Goal: Browse casually: Explore the website without a specific task or goal

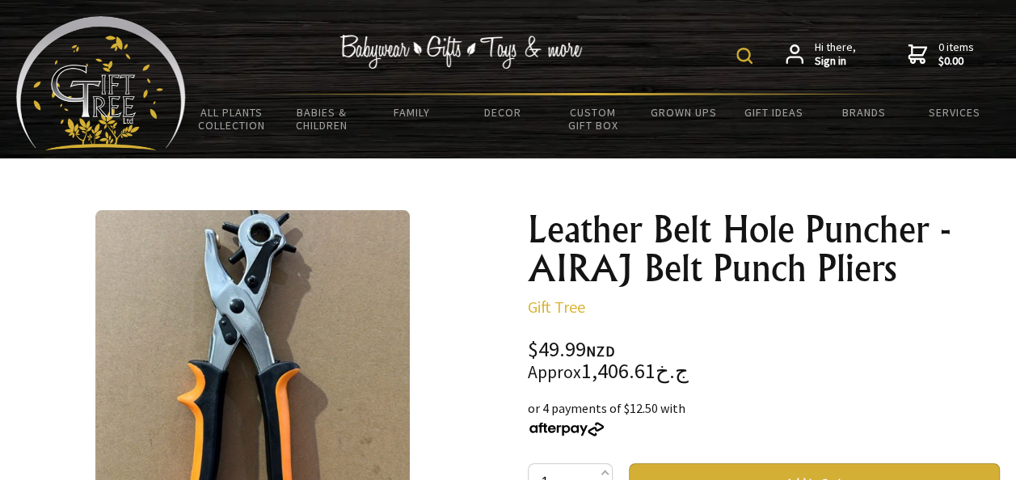
scroll to position [420, 0]
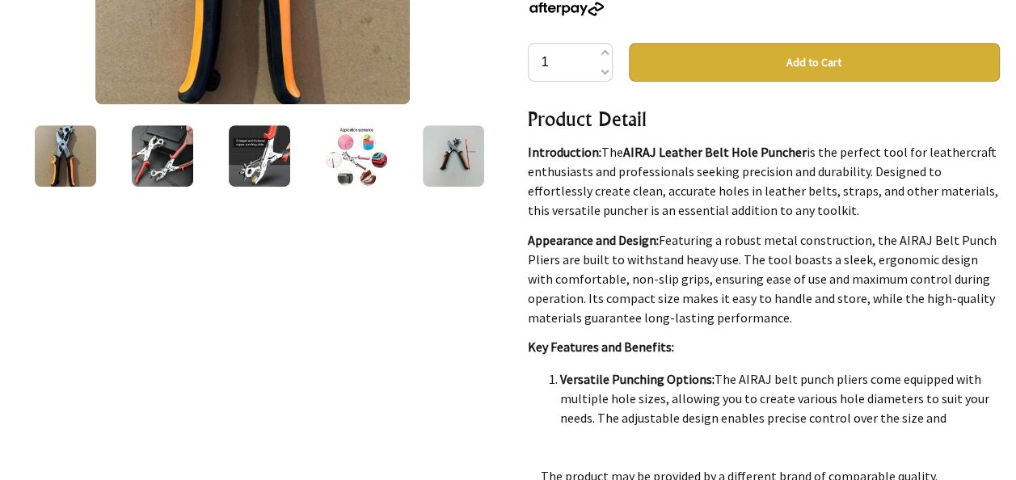
click at [357, 178] on img at bounding box center [356, 155] width 61 height 61
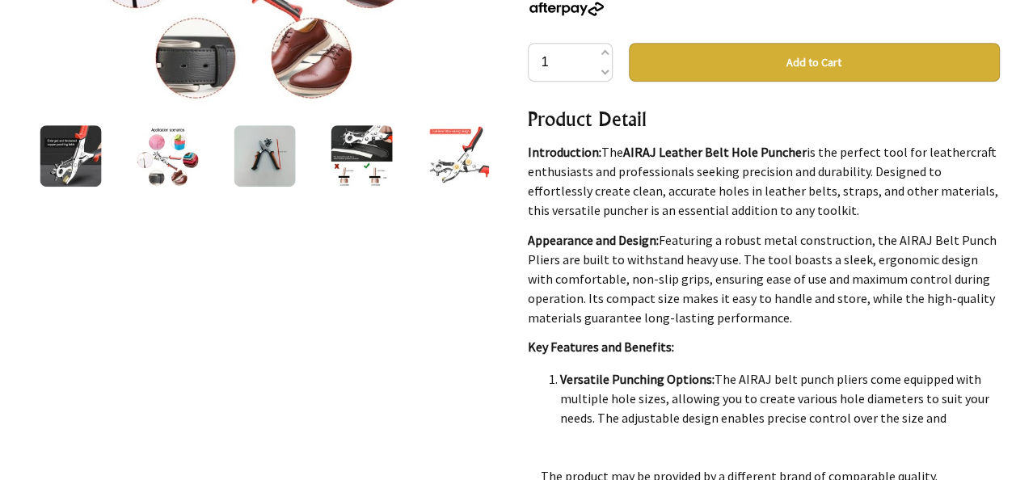
click at [347, 174] on img at bounding box center [360, 155] width 61 height 61
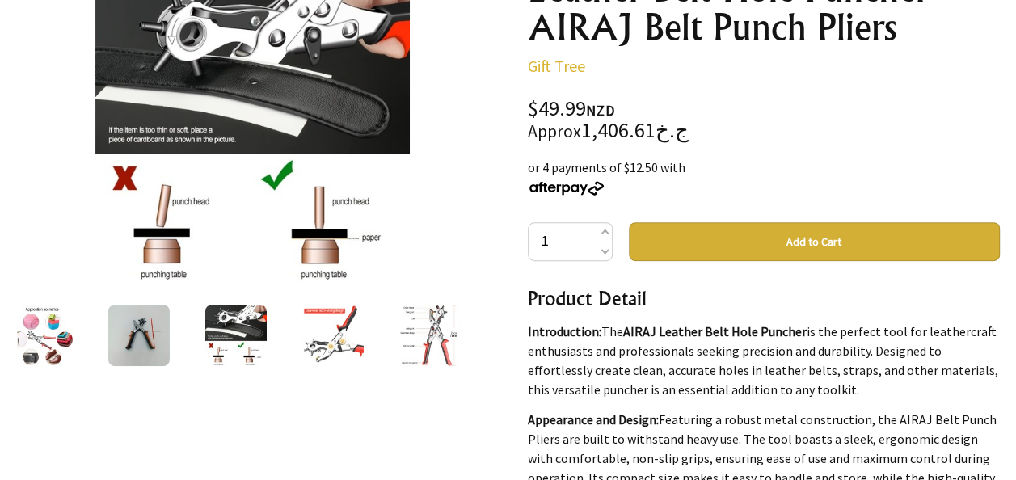
scroll to position [165, 0]
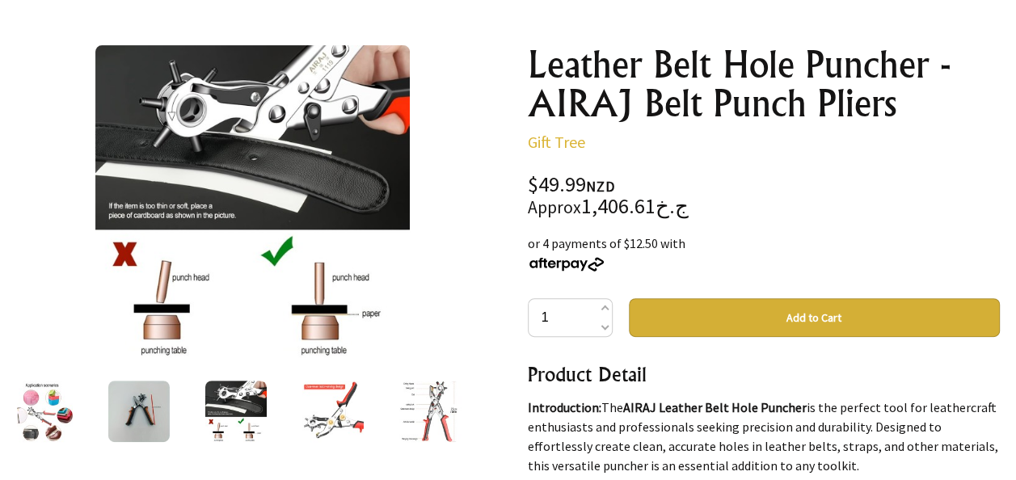
click at [406, 431] on img at bounding box center [428, 411] width 61 height 61
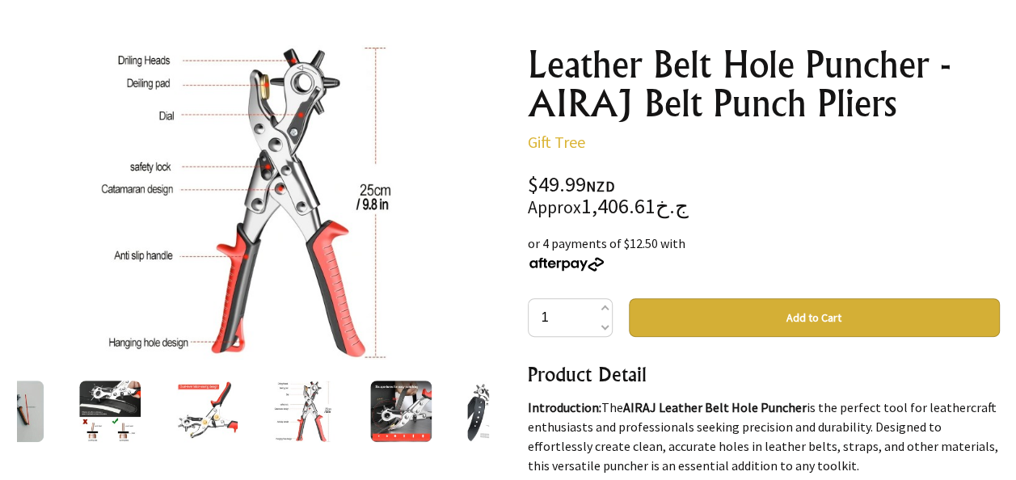
click at [414, 428] on img at bounding box center [400, 411] width 61 height 61
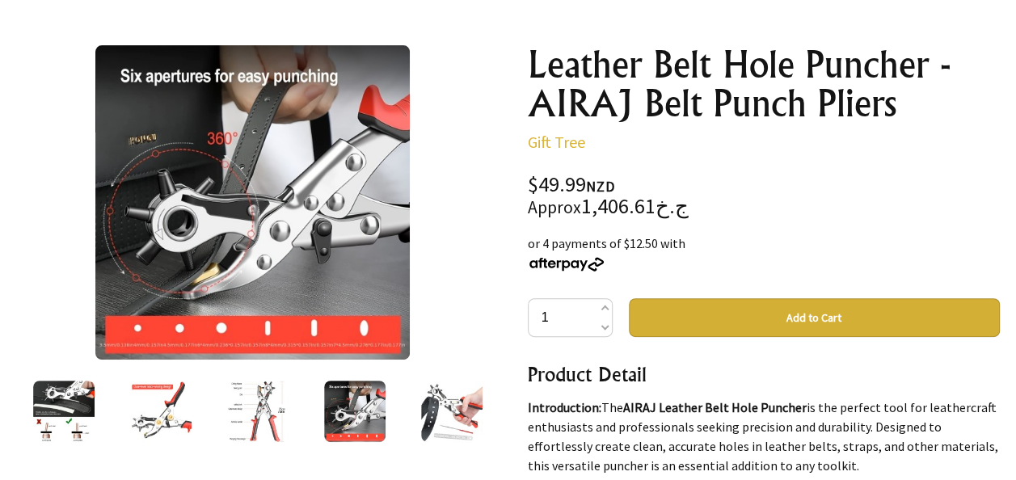
click at [423, 423] on img at bounding box center [451, 411] width 61 height 61
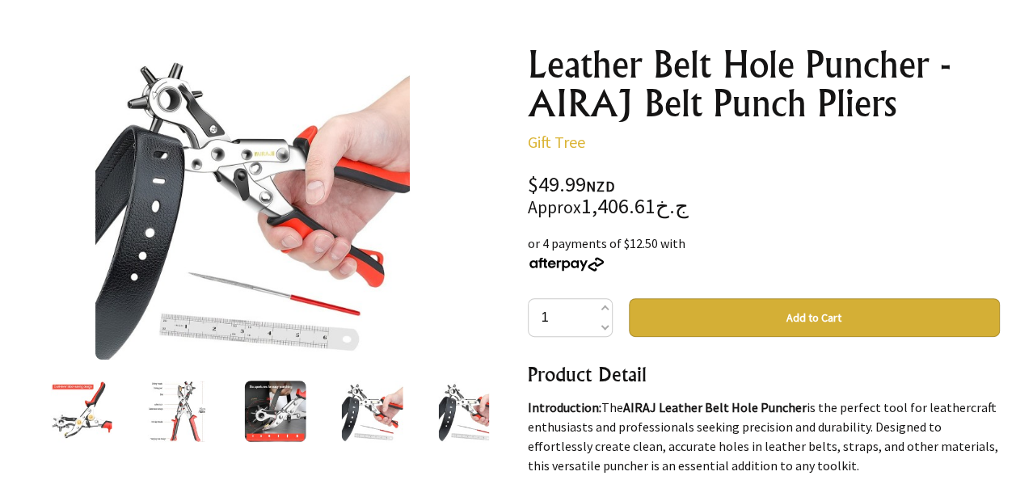
click at [434, 418] on div at bounding box center [468, 411] width 97 height 68
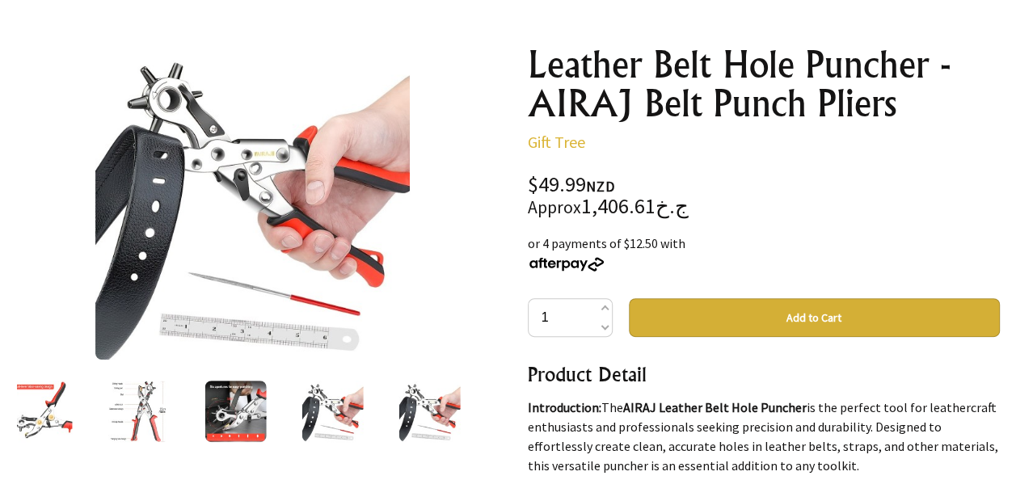
click at [443, 416] on img at bounding box center [428, 411] width 61 height 61
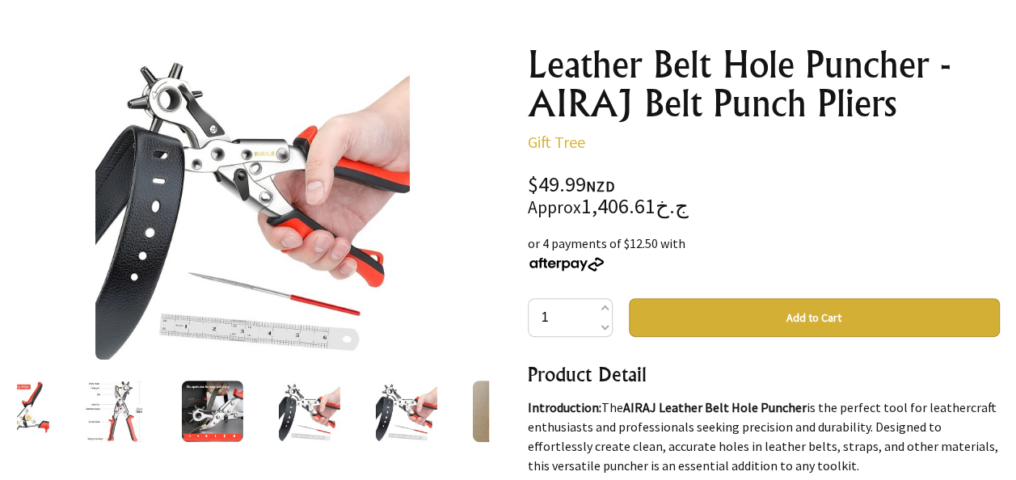
click at [485, 413] on img at bounding box center [502, 411] width 61 height 61
